Goal: Task Accomplishment & Management: Use online tool/utility

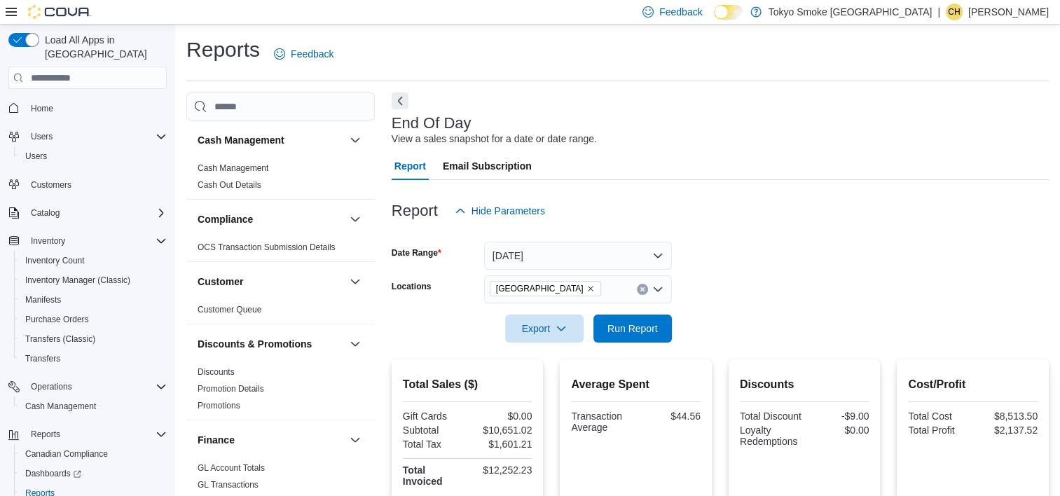
scroll to position [909, 0]
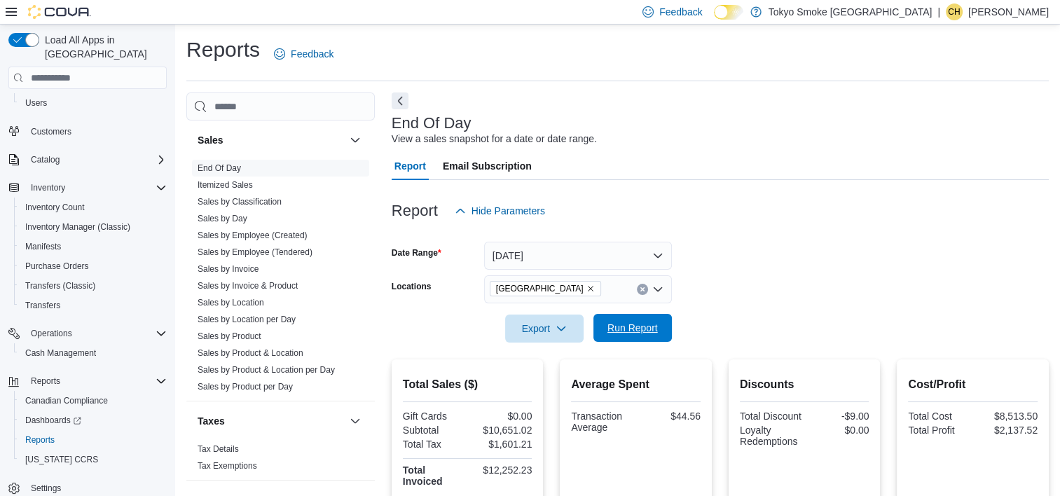
click at [647, 327] on span "Run Report" at bounding box center [632, 328] width 50 height 14
